Goal: Task Accomplishment & Management: Complete application form

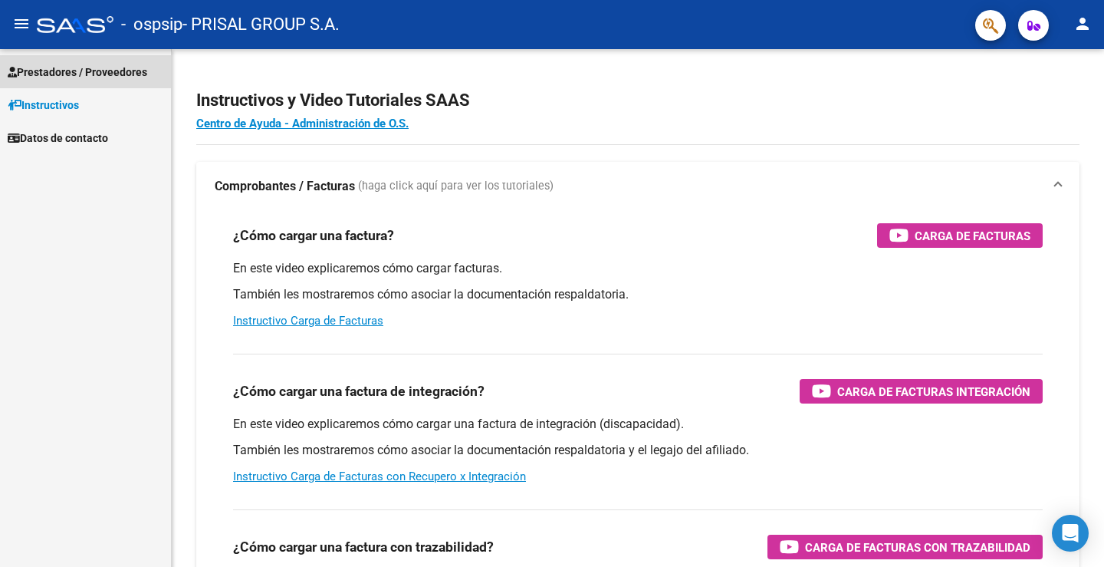
click at [94, 57] on link "Prestadores / Proveedores" at bounding box center [85, 71] width 171 height 33
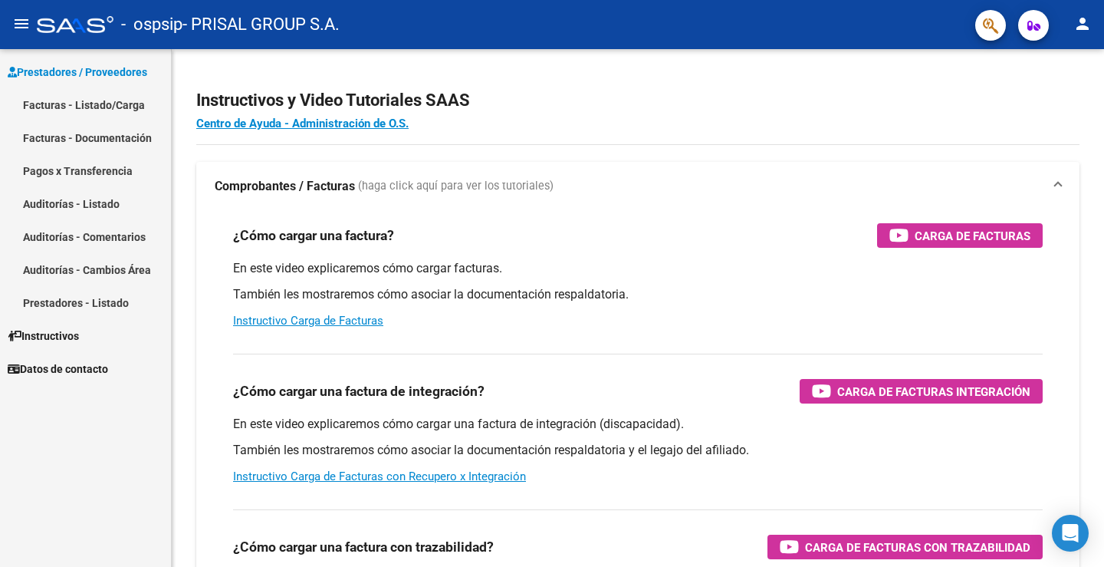
click at [82, 102] on link "Facturas - Listado/Carga" at bounding box center [85, 104] width 171 height 33
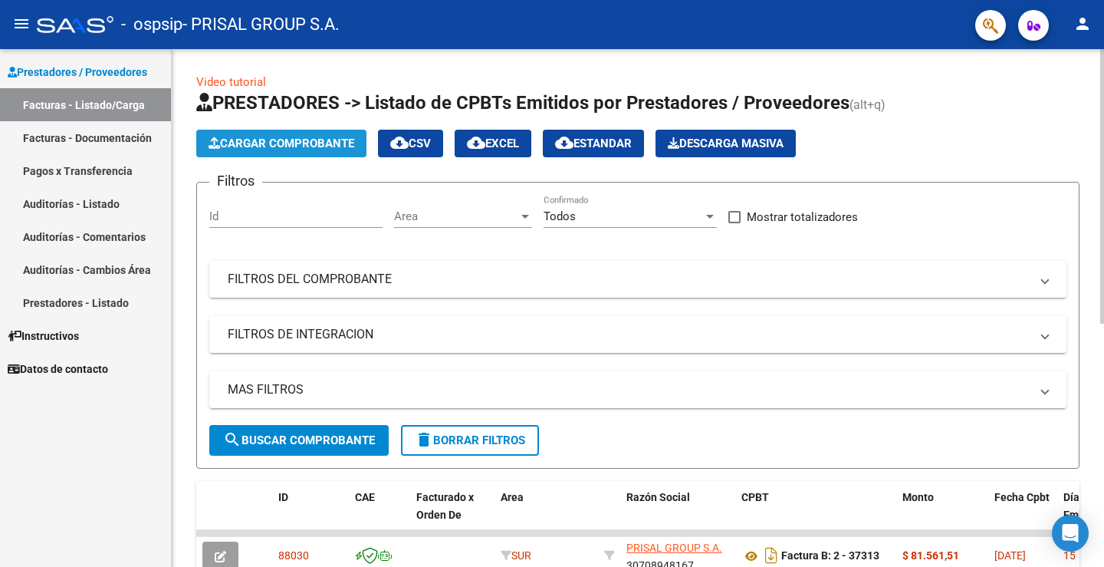
click at [307, 140] on span "Cargar Comprobante" at bounding box center [282, 143] width 146 height 14
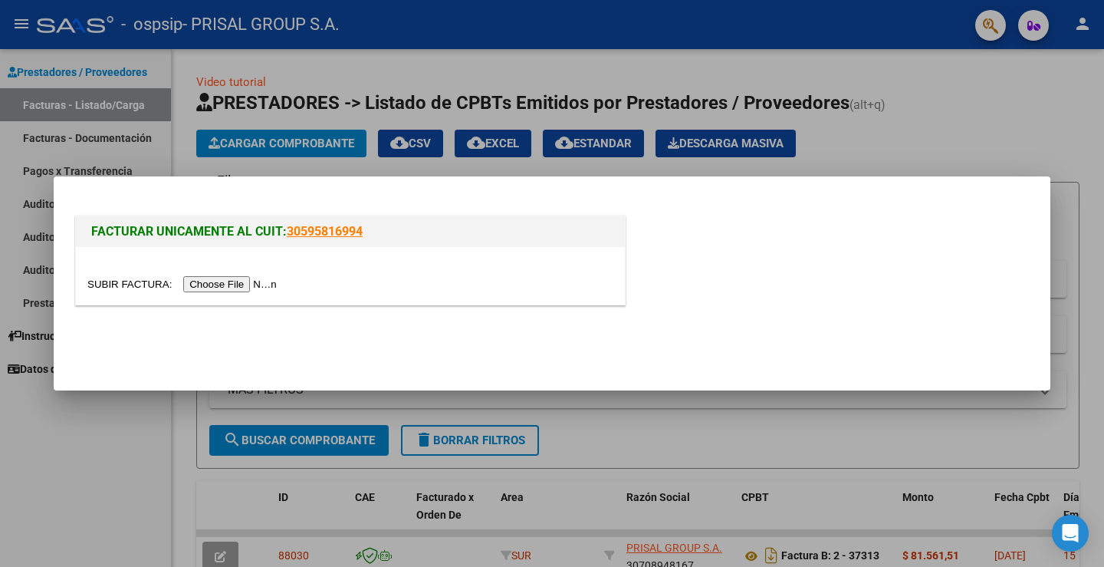
click at [254, 288] on input "file" at bounding box center [184, 284] width 194 height 16
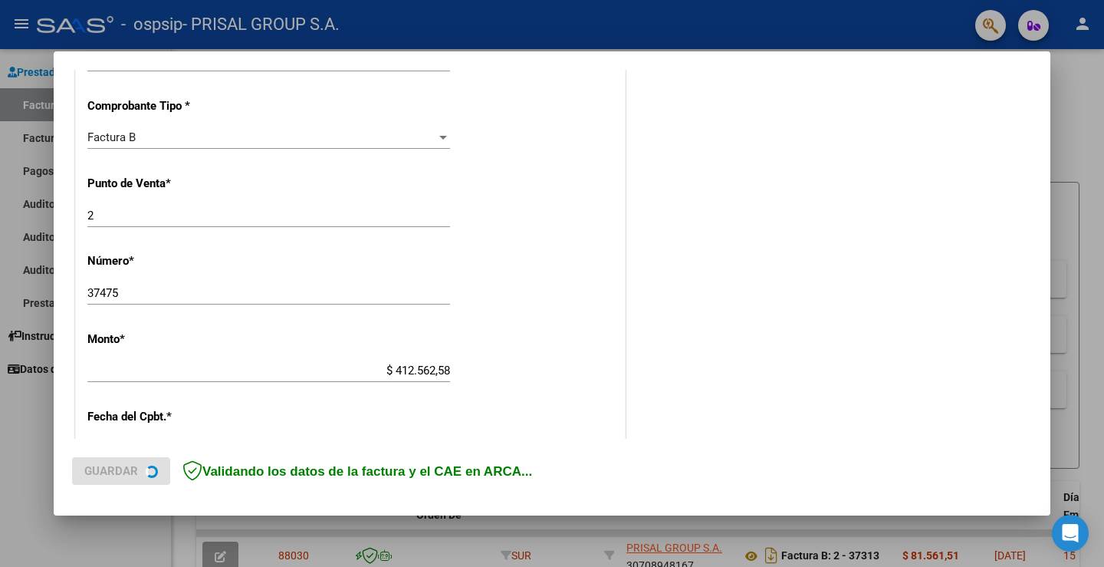
scroll to position [798, 0]
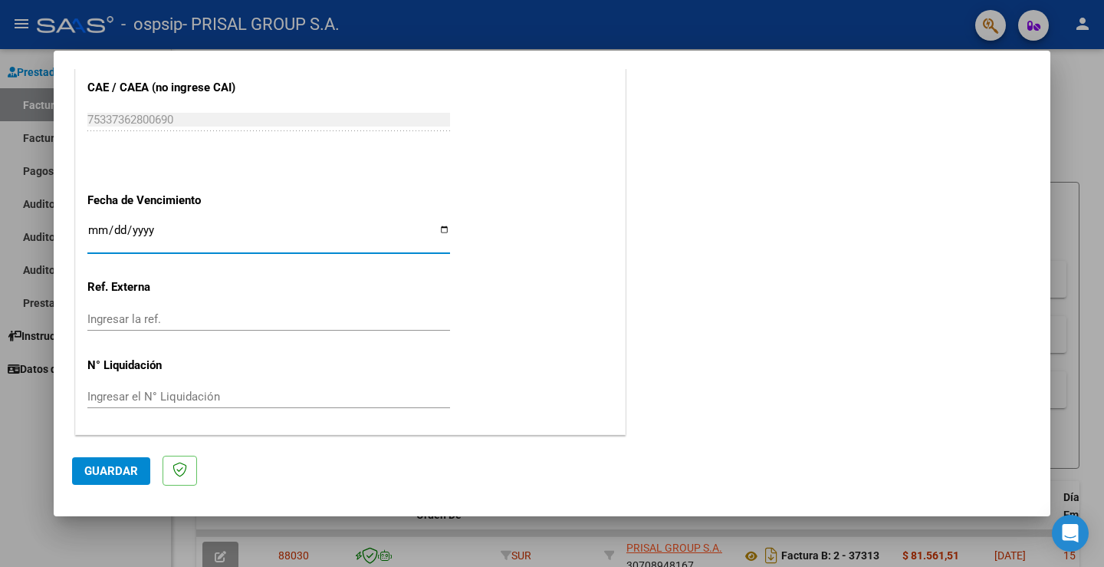
click at [99, 229] on input "Ingresar la fecha" at bounding box center [268, 236] width 363 height 25
type input "[DATE]"
click at [117, 464] on span "Guardar" at bounding box center [111, 471] width 54 height 14
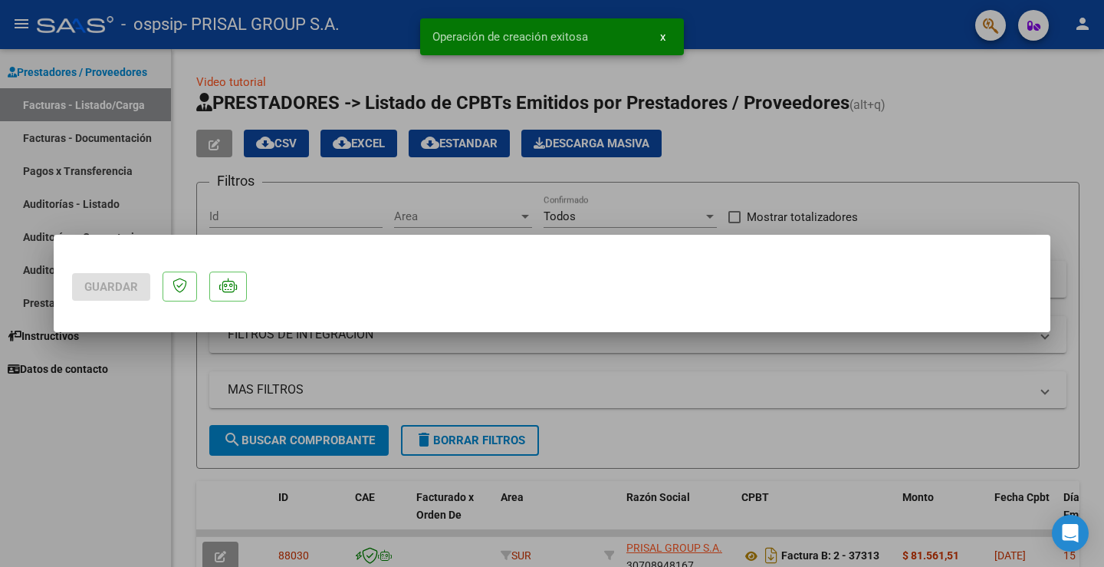
scroll to position [0, 0]
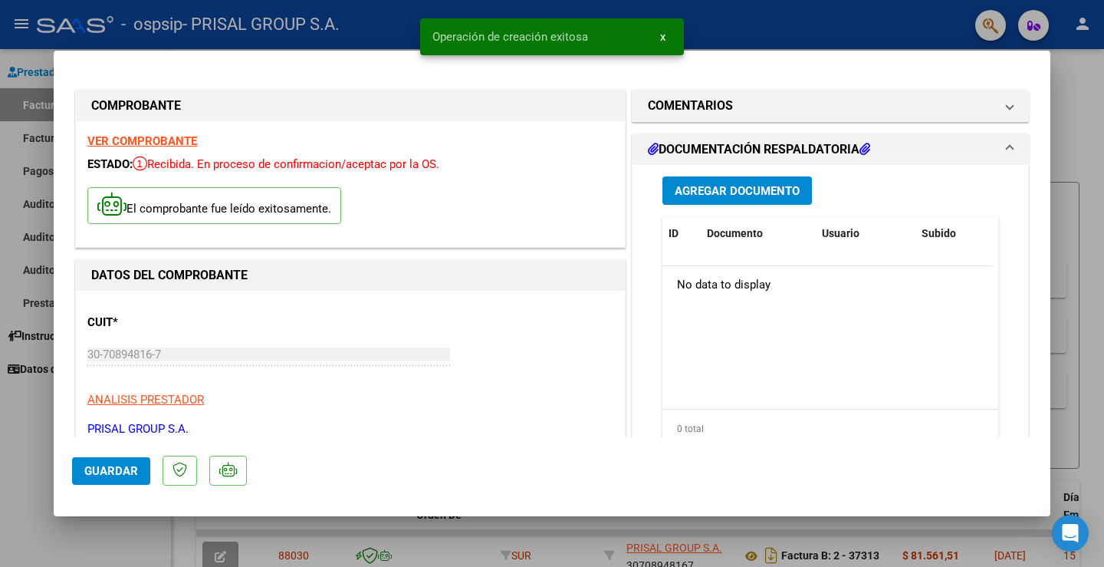
click at [67, 445] on mat-dialog-container "COMPROBANTE VER COMPROBANTE ESTADO: Recibida. En proceso de confirmacion/acepta…" at bounding box center [552, 283] width 997 height 465
click at [44, 450] on div at bounding box center [552, 283] width 1104 height 567
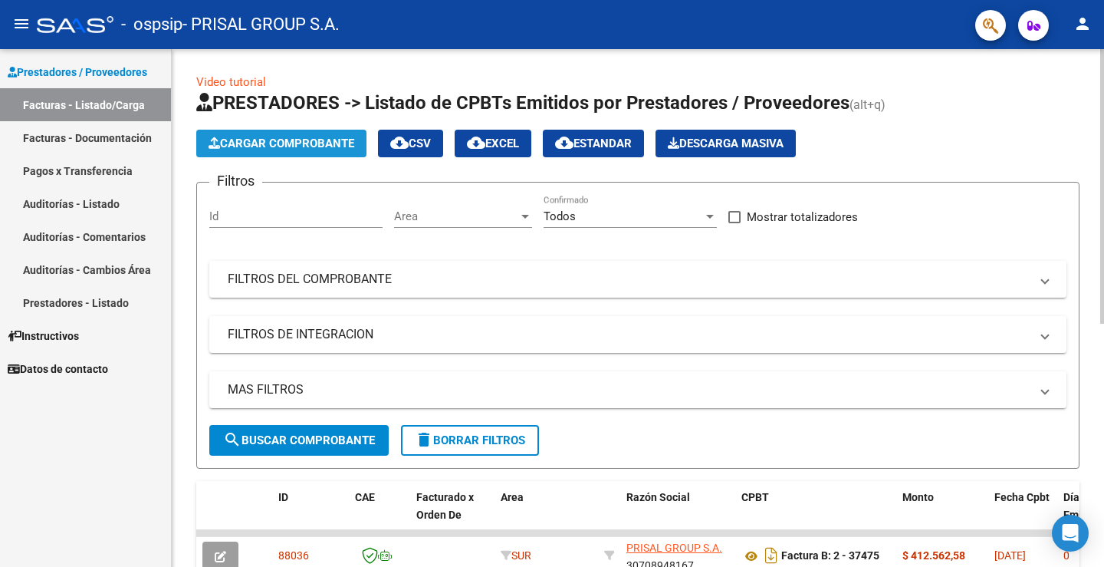
click at [279, 143] on span "Cargar Comprobante" at bounding box center [282, 143] width 146 height 14
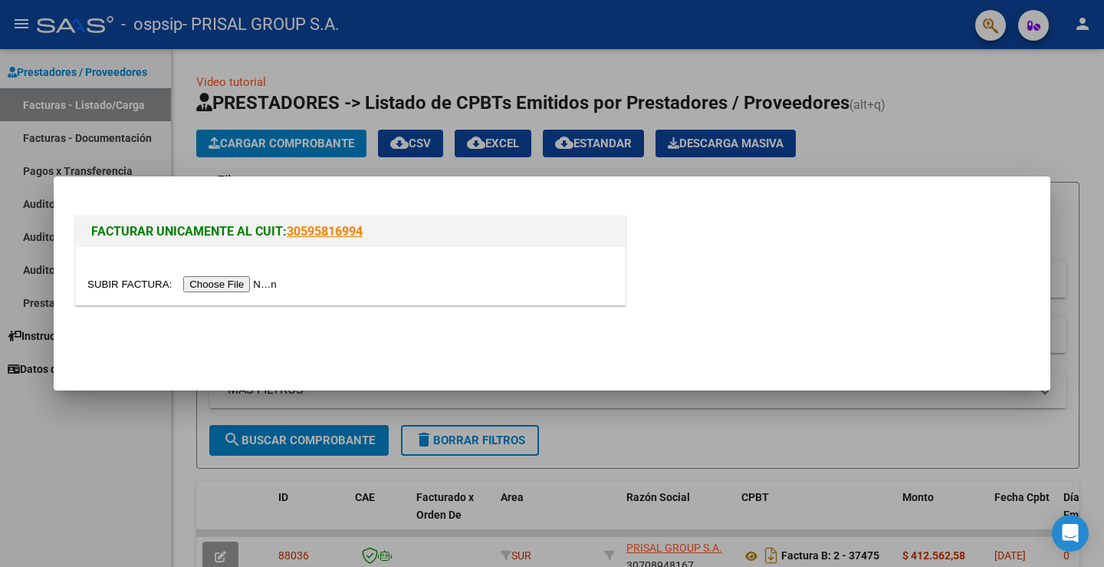
click at [201, 288] on input "file" at bounding box center [184, 284] width 194 height 16
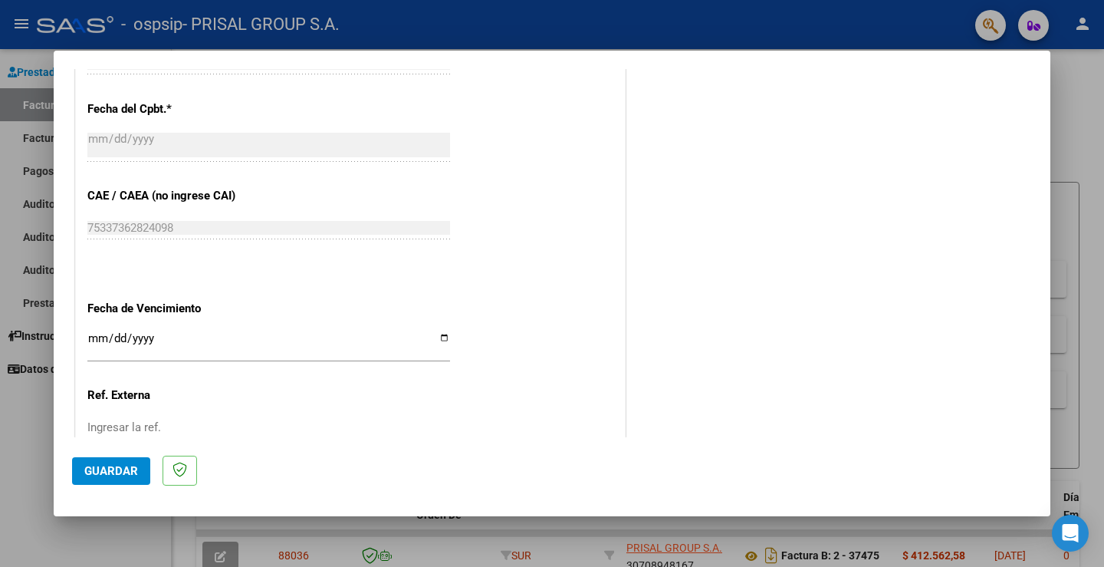
scroll to position [799, 0]
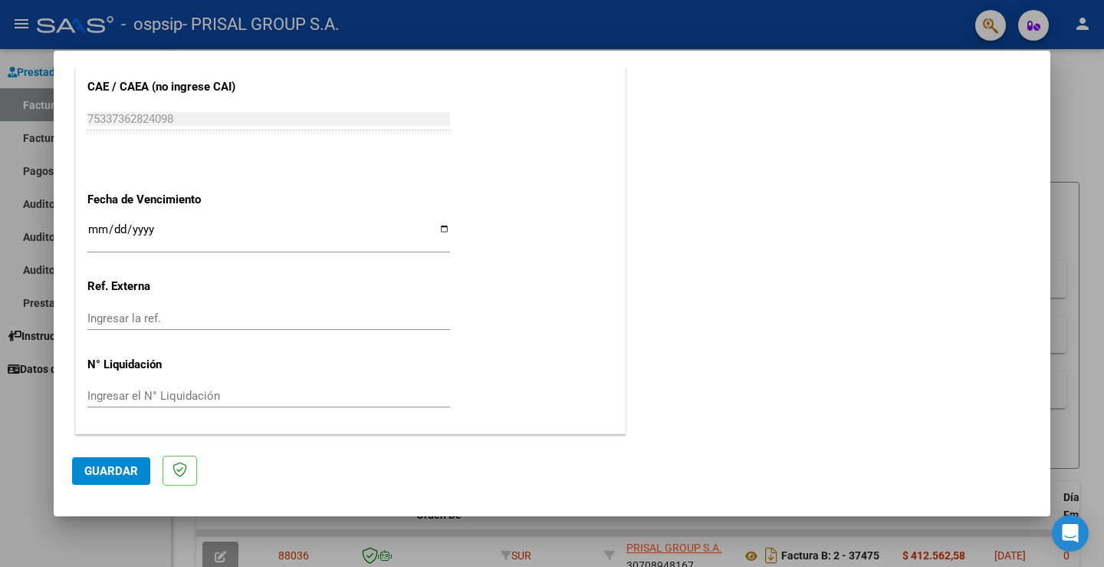
click at [93, 229] on input "Ingresar la fecha" at bounding box center [268, 235] width 363 height 25
type input "[DATE]"
click at [103, 462] on button "Guardar" at bounding box center [111, 471] width 78 height 28
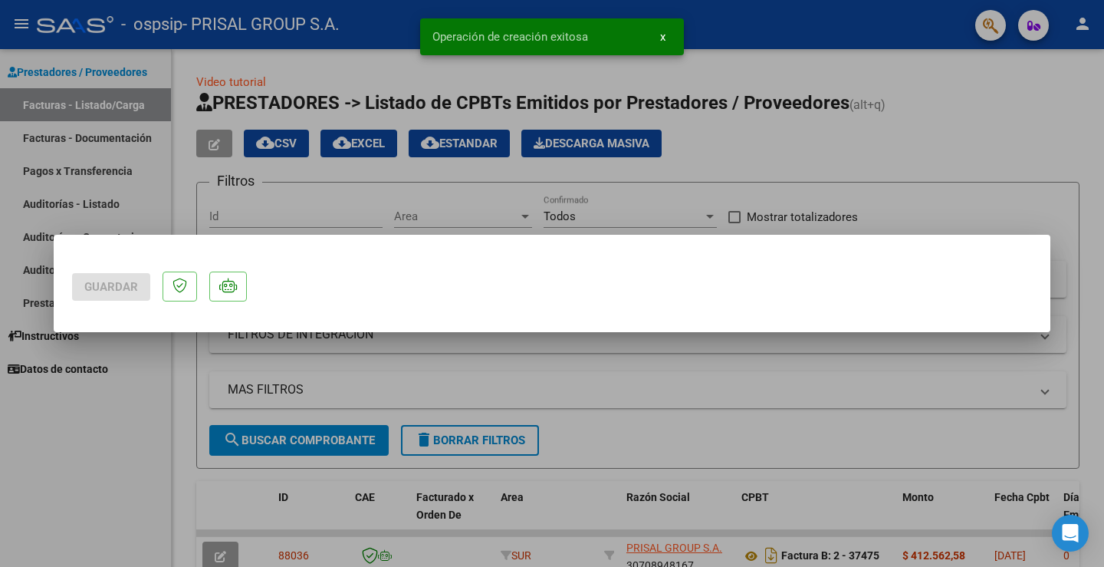
scroll to position [0, 0]
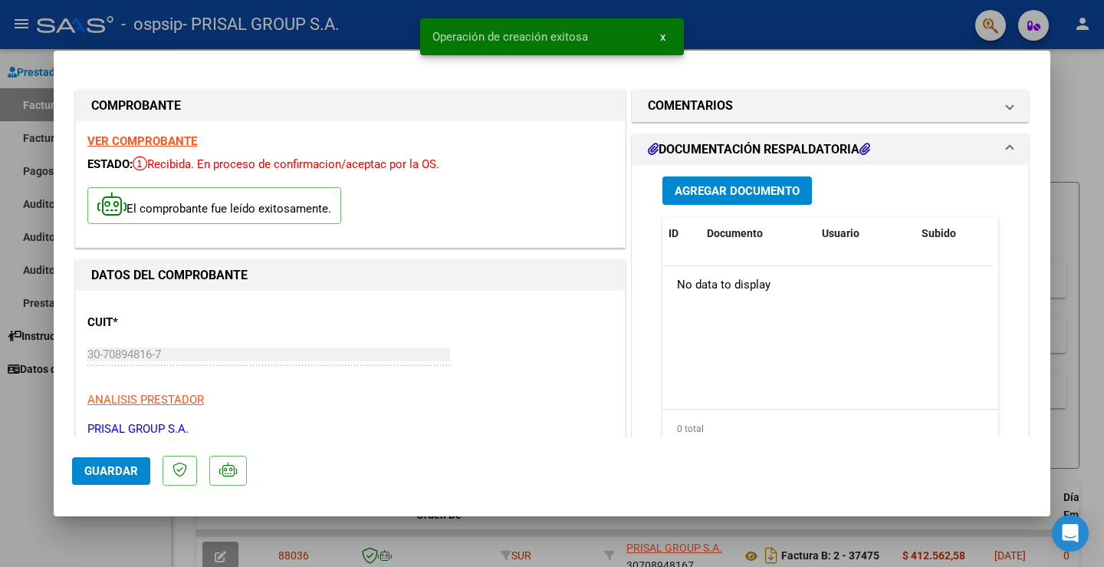
click at [20, 407] on div at bounding box center [552, 283] width 1104 height 567
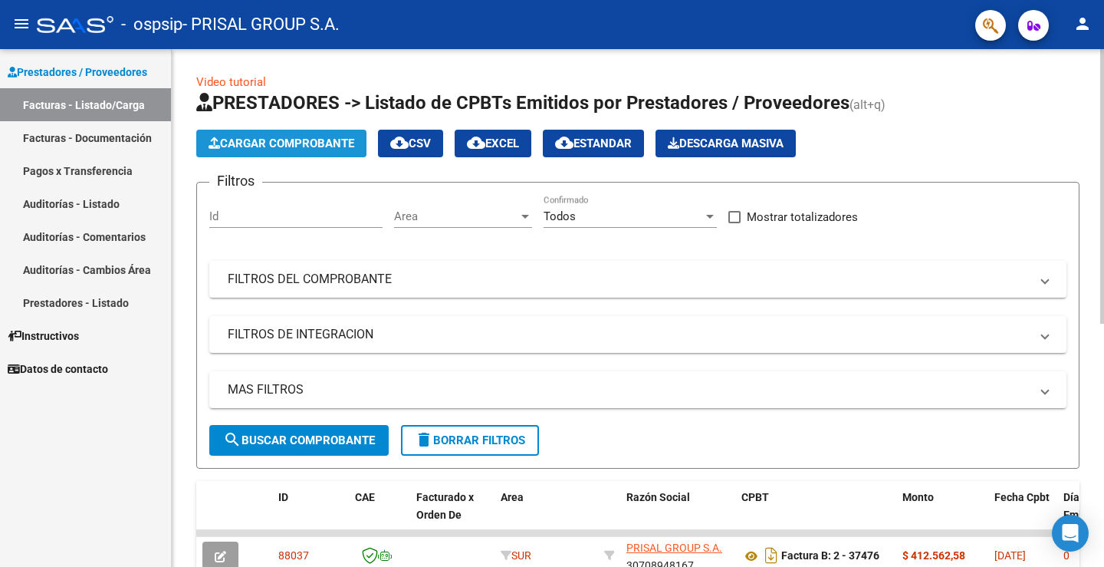
click at [336, 142] on span "Cargar Comprobante" at bounding box center [282, 143] width 146 height 14
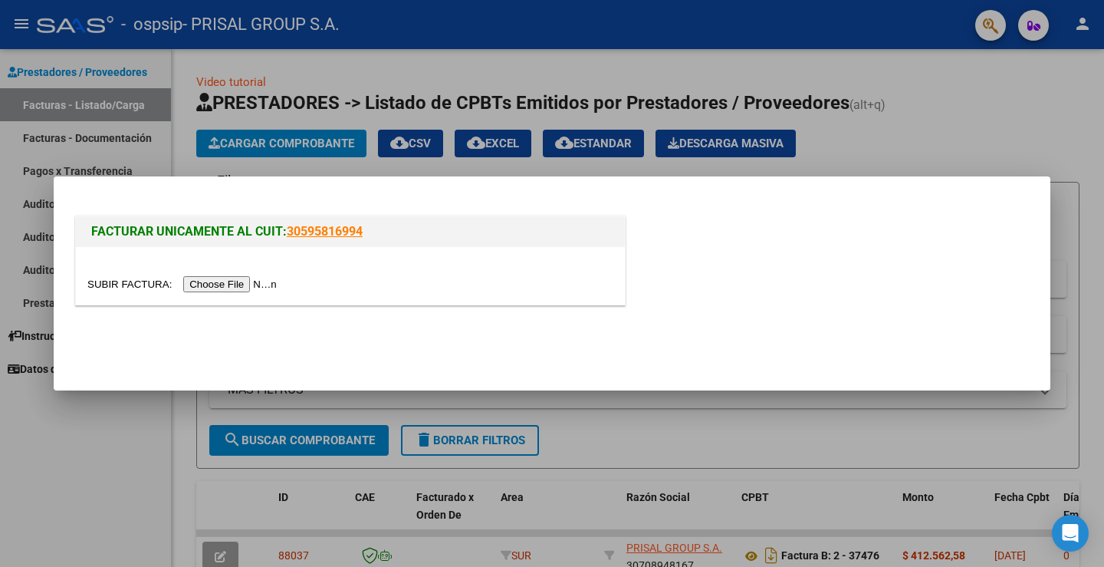
click at [248, 283] on input "file" at bounding box center [184, 284] width 194 height 16
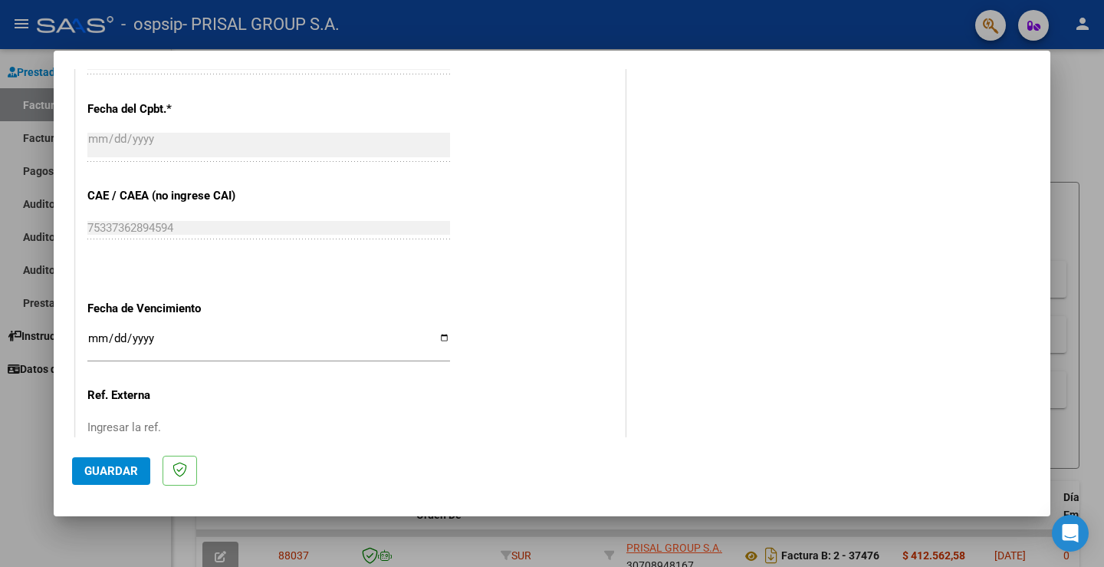
scroll to position [799, 0]
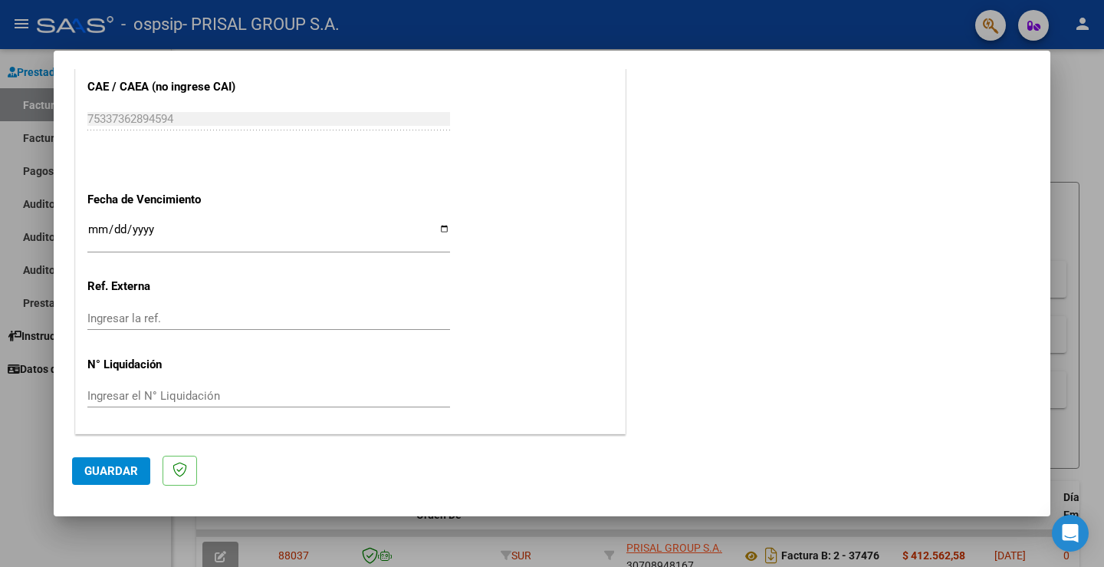
click at [97, 232] on input "Ingresar la fecha" at bounding box center [268, 235] width 363 height 25
type input "[DATE]"
click at [115, 469] on span "Guardar" at bounding box center [111, 471] width 54 height 14
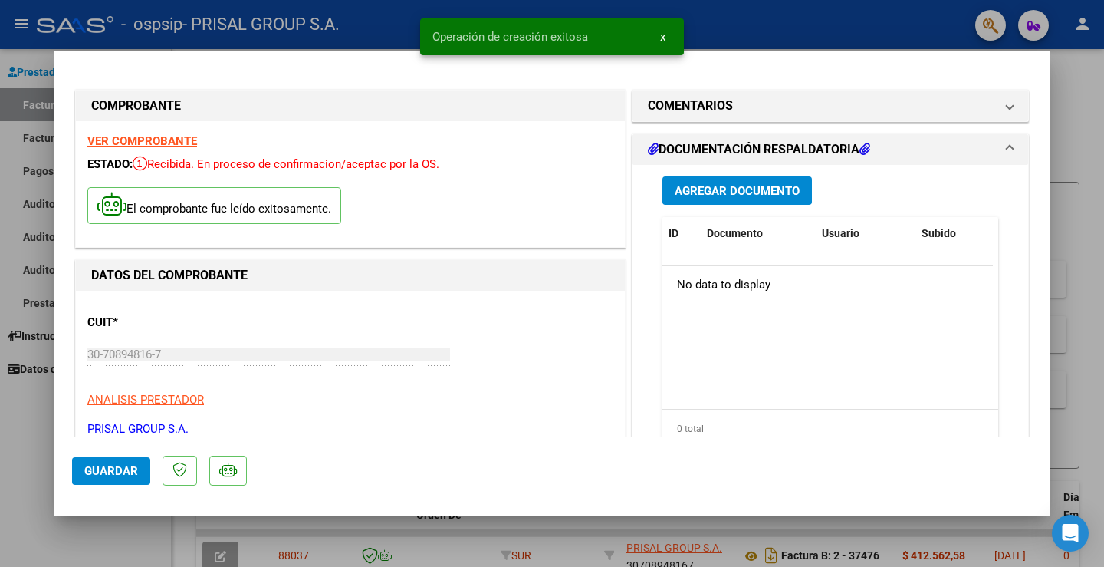
click at [18, 442] on div at bounding box center [552, 283] width 1104 height 567
